Goal: Transaction & Acquisition: Book appointment/travel/reservation

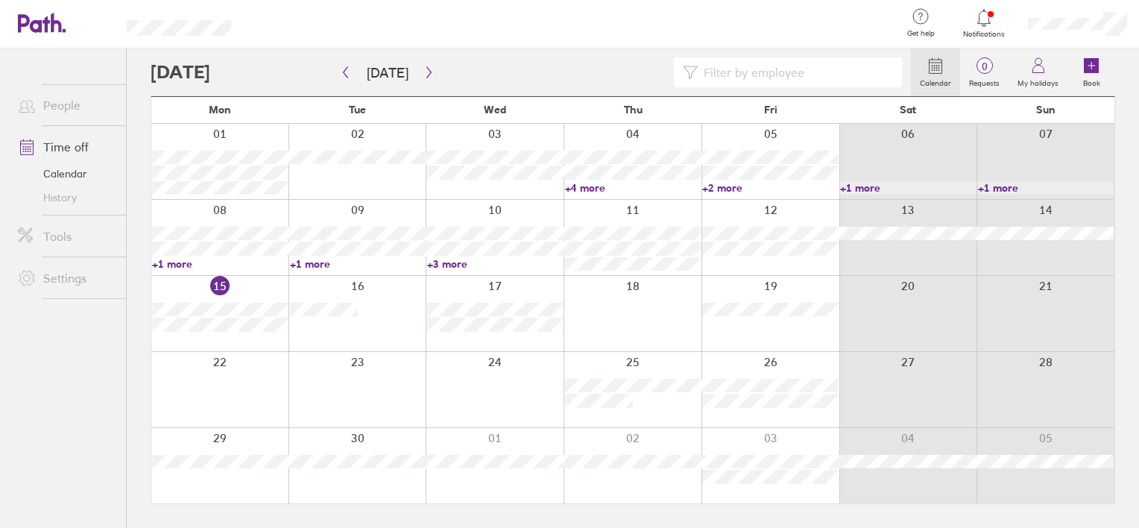
drag, startPoint x: 1089, startPoint y: 63, endPoint x: 867, endPoint y: 48, distance: 222.6
click at [1089, 63] on icon at bounding box center [1091, 65] width 15 height 15
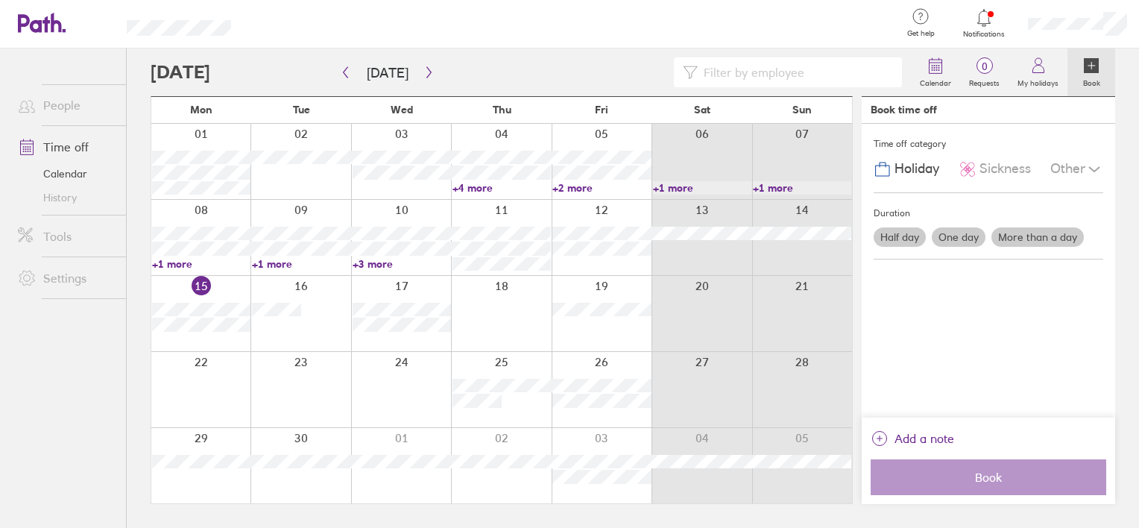
click at [963, 235] on label "One day" at bounding box center [959, 236] width 54 height 19
click at [0, 0] on input "One day" at bounding box center [0, 0] width 0 height 0
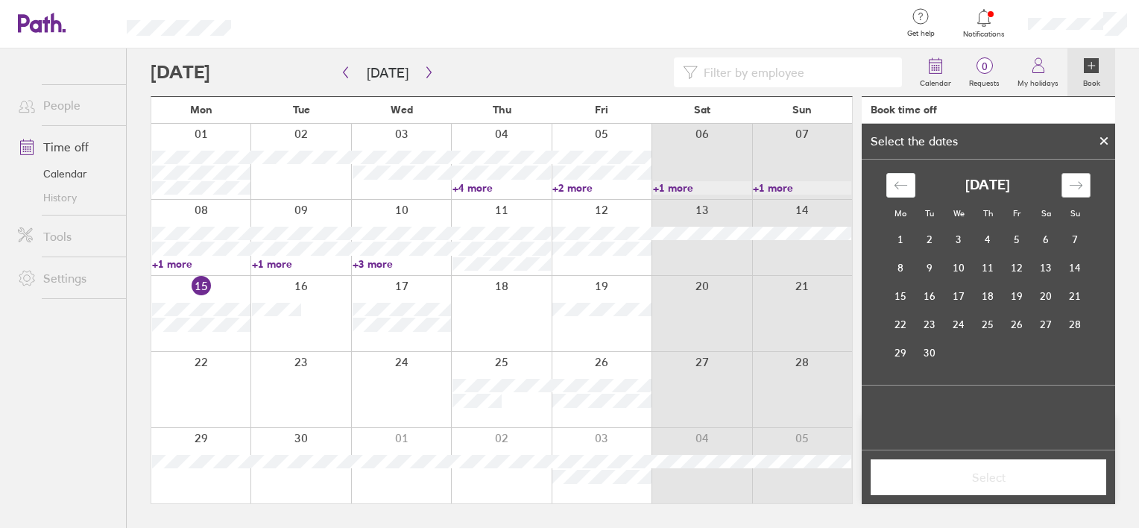
click at [1079, 182] on icon "Move forward to switch to the next month." at bounding box center [1076, 185] width 14 height 14
click at [1011, 236] on td "3" at bounding box center [1017, 240] width 29 height 28
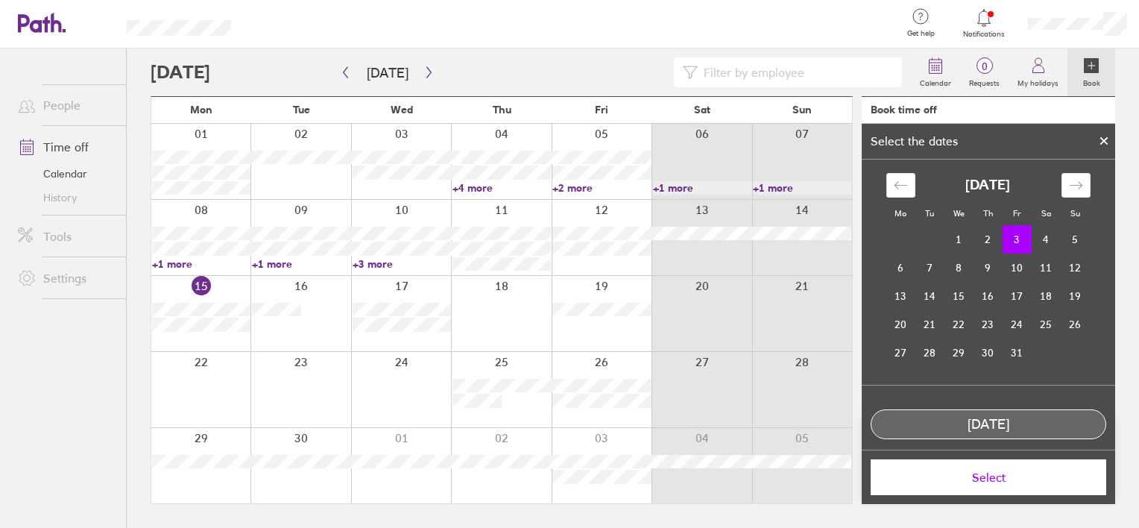
click at [1009, 477] on span "Select" at bounding box center [988, 476] width 215 height 13
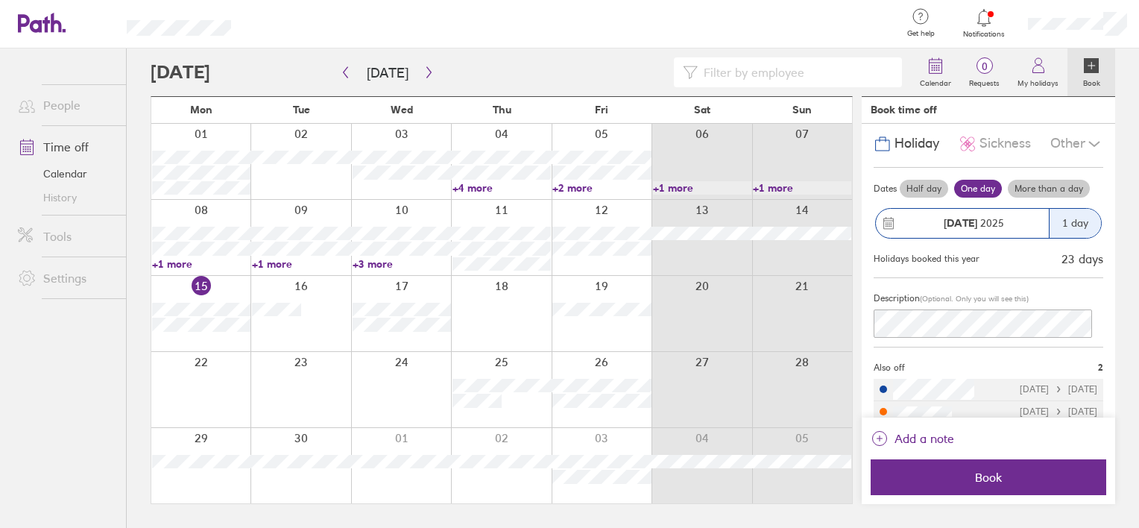
scroll to position [38, 0]
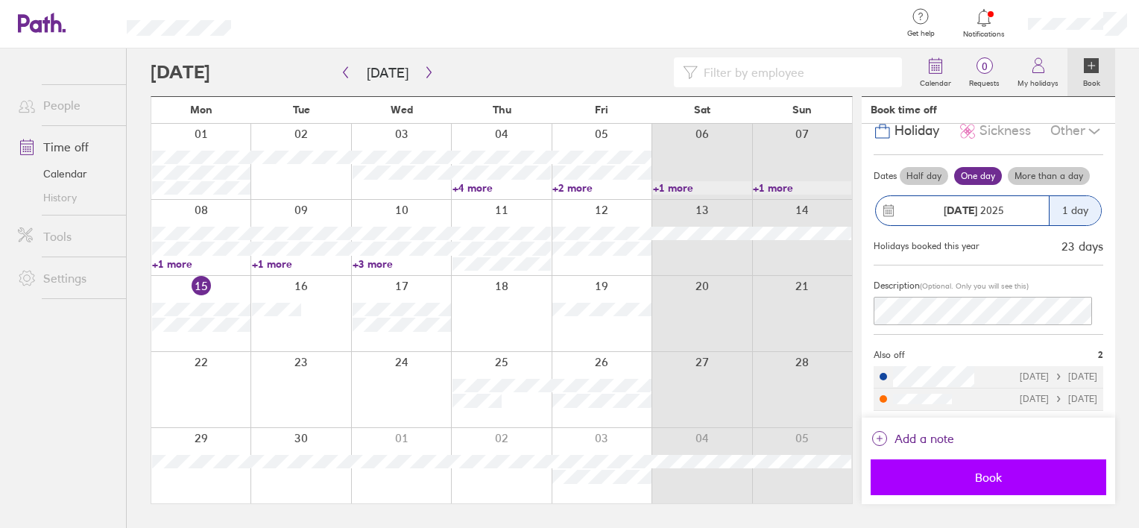
click at [995, 476] on span "Book" at bounding box center [988, 476] width 215 height 13
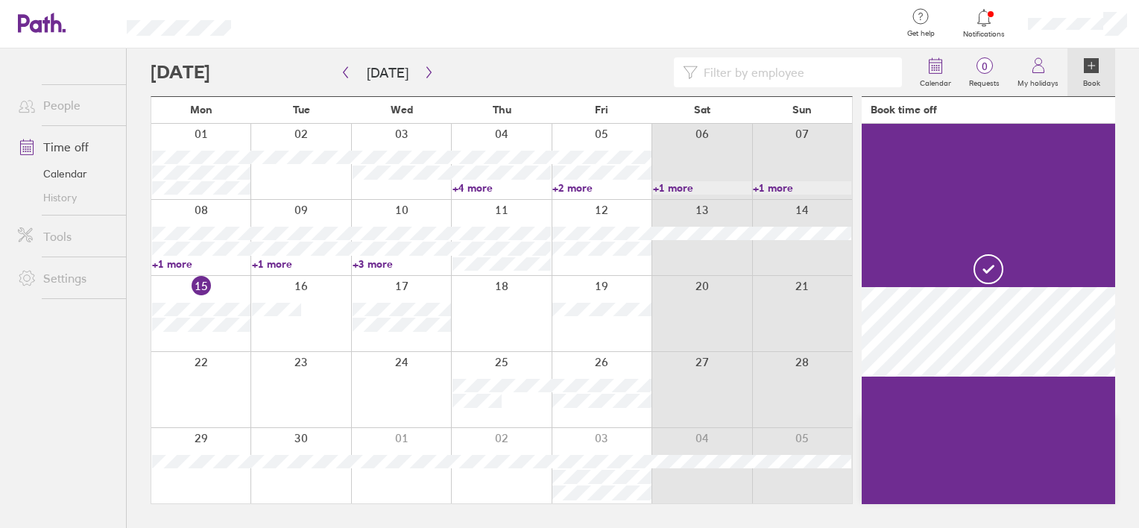
scroll to position [0, 0]
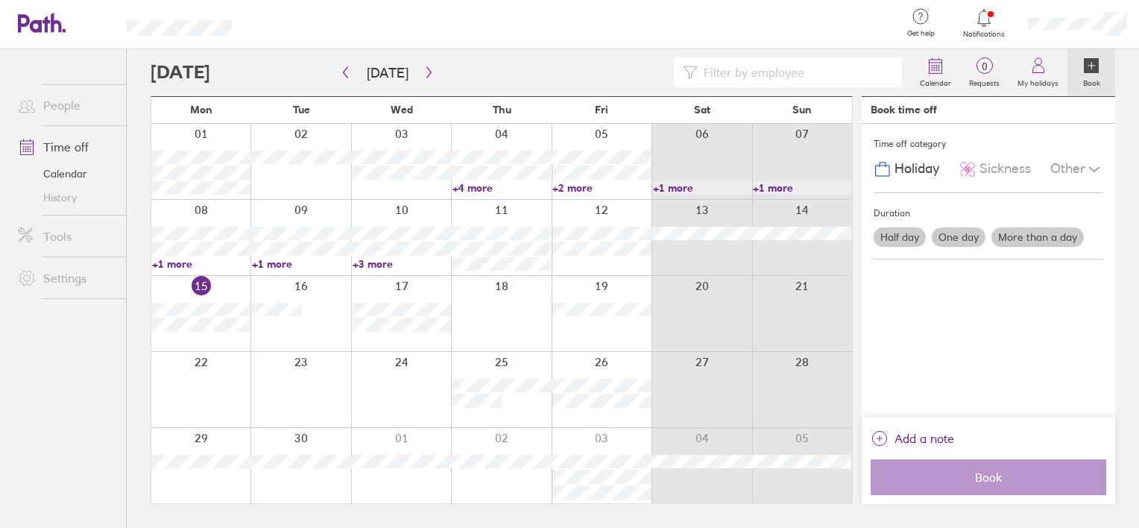
click at [963, 239] on label "One day" at bounding box center [959, 236] width 54 height 19
click at [0, 0] on input "One day" at bounding box center [0, 0] width 0 height 0
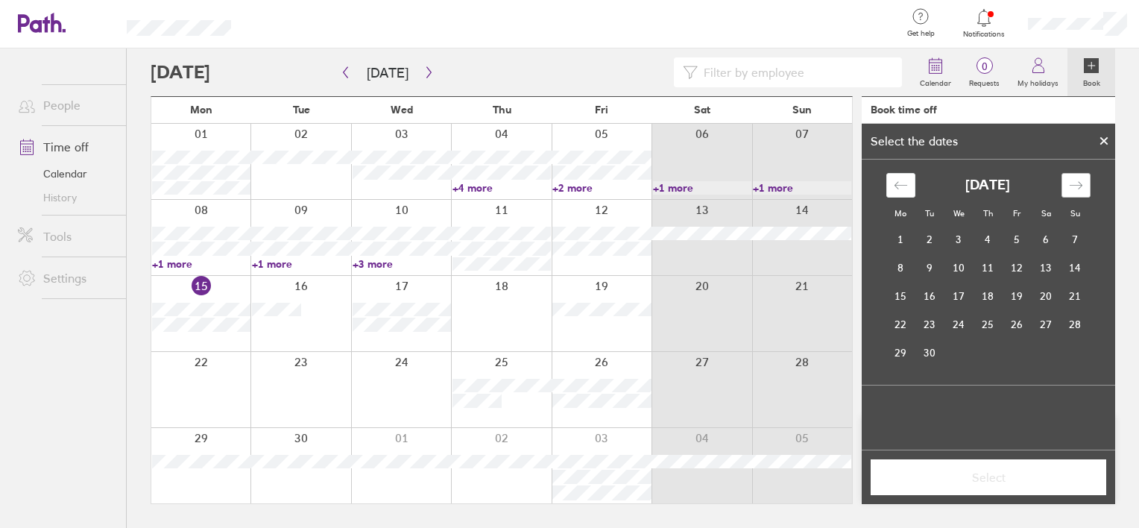
click at [1078, 183] on icon "Move forward to switch to the next month." at bounding box center [1076, 185] width 14 height 14
click at [1008, 294] on td "17" at bounding box center [1017, 296] width 29 height 28
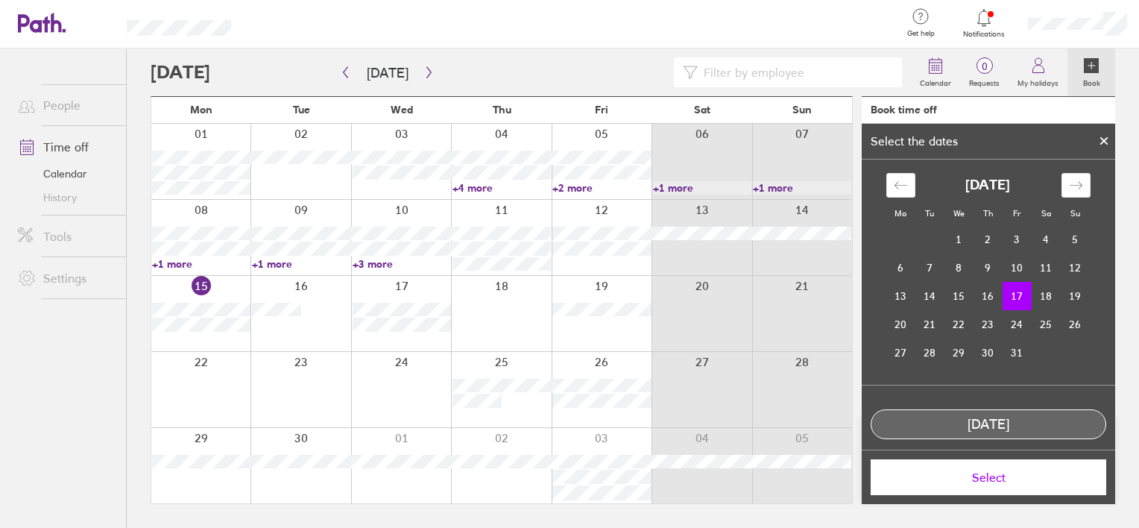
scroll to position [13, 0]
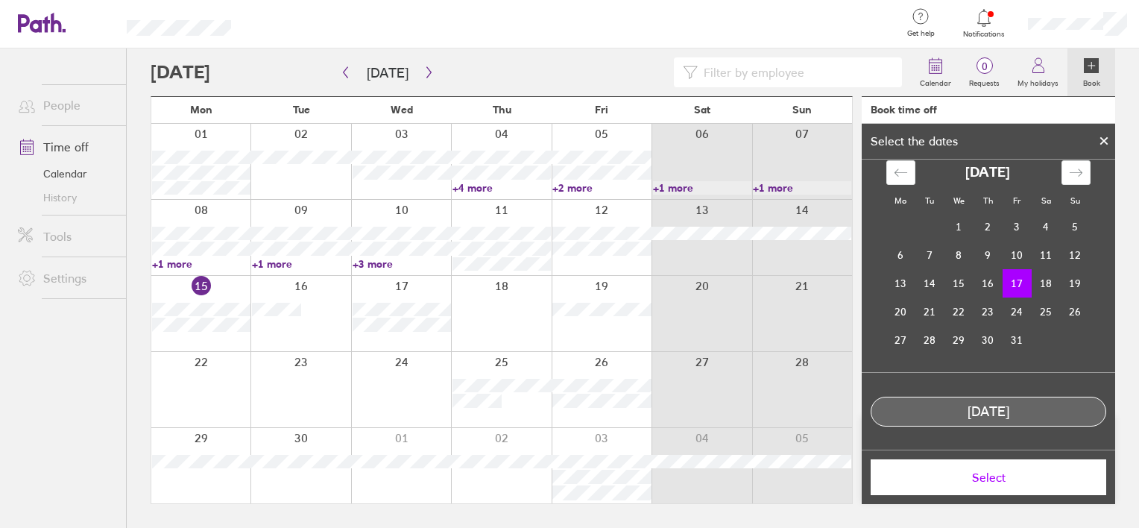
click at [1026, 479] on span "Select" at bounding box center [988, 476] width 215 height 13
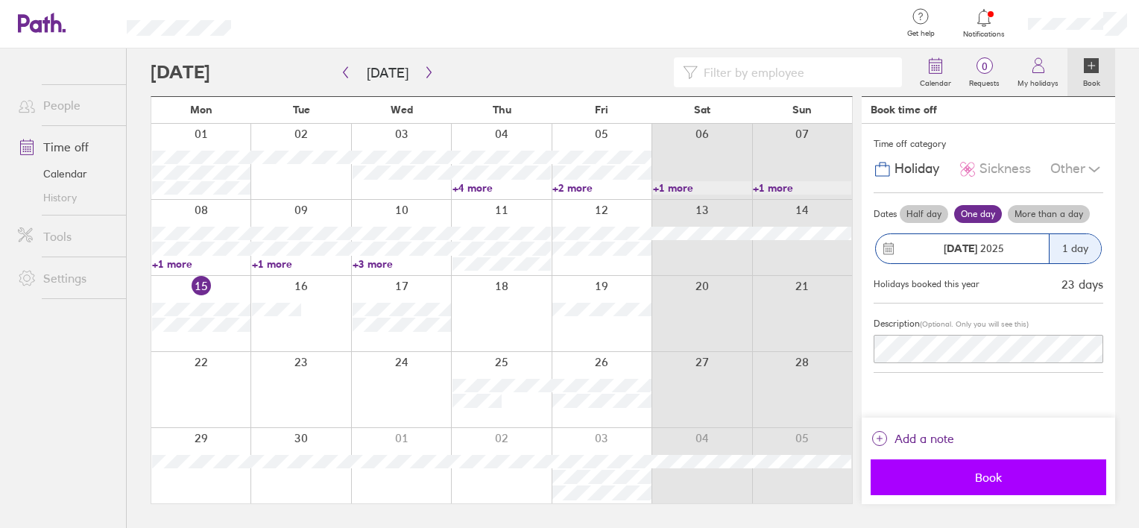
click at [989, 472] on span "Book" at bounding box center [988, 476] width 215 height 13
